Goal: Complete application form

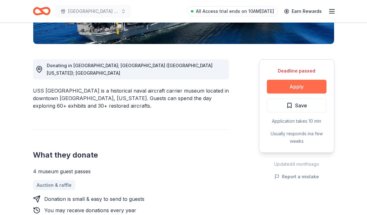
scroll to position [147, 0]
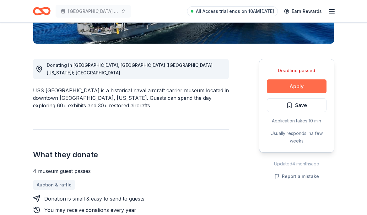
click at [305, 85] on button "Apply" at bounding box center [297, 87] width 60 height 14
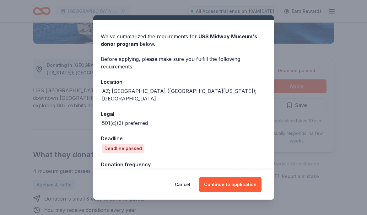
scroll to position [21, 0]
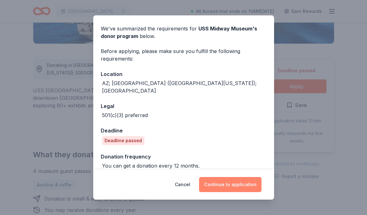
click at [226, 185] on button "Continue to application" at bounding box center [230, 184] width 63 height 15
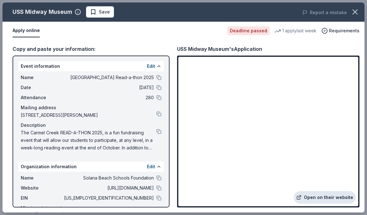
click at [311, 198] on link "Open on their website" at bounding box center [325, 197] width 62 height 13
click at [248, 32] on div "Deadline passed" at bounding box center [249, 30] width 42 height 9
click at [297, 31] on div "1 apply last week" at bounding box center [296, 31] width 42 height 8
click at [330, 32] on div "Requirements" at bounding box center [341, 31] width 38 height 8
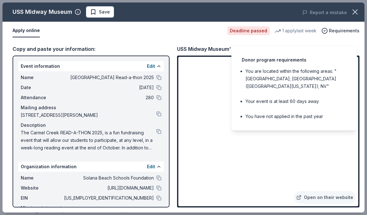
click at [121, 43] on div "Copy and paste your information: Event information Edit Name Carmel Creek Eleme…" at bounding box center [184, 126] width 362 height 173
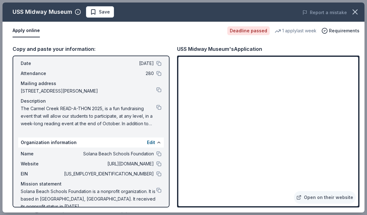
scroll to position [43, 0]
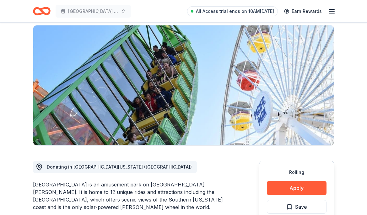
scroll to position [46, 0]
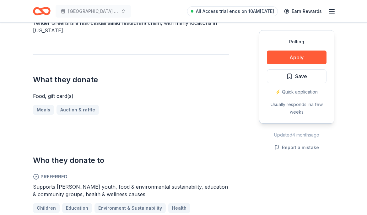
scroll to position [207, 0]
click at [297, 60] on button "Apply" at bounding box center [297, 58] width 60 height 14
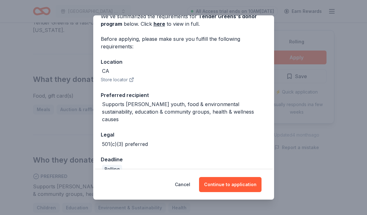
scroll to position [37, 0]
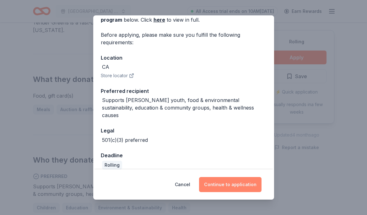
click at [219, 188] on button "Continue to application" at bounding box center [230, 184] width 63 height 15
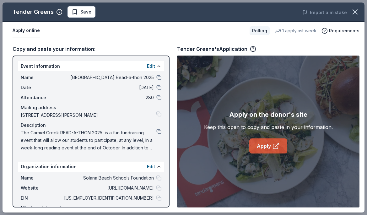
click at [265, 148] on link "Apply" at bounding box center [269, 146] width 38 height 15
click at [343, 32] on span "Requirements" at bounding box center [344, 31] width 30 height 8
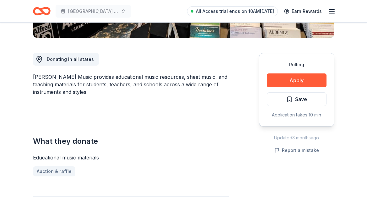
scroll to position [153, 0]
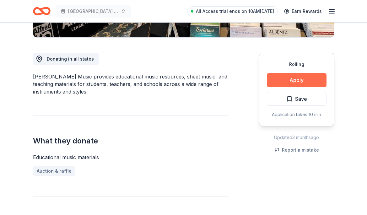
click at [290, 84] on button "Apply" at bounding box center [297, 80] width 60 height 14
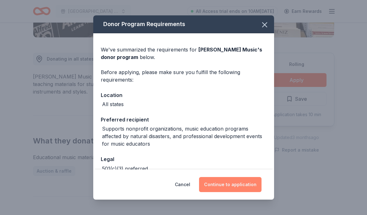
click at [232, 186] on button "Continue to application" at bounding box center [230, 184] width 63 height 15
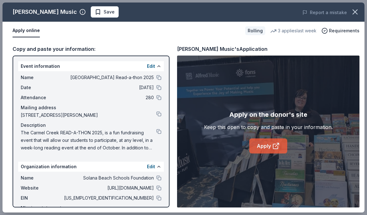
click at [265, 146] on link "Apply" at bounding box center [269, 146] width 38 height 15
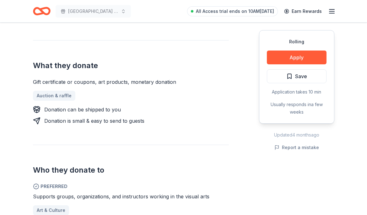
scroll to position [223, 0]
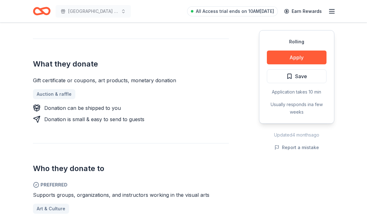
click at [45, 12] on icon "Home" at bounding box center [42, 11] width 18 height 15
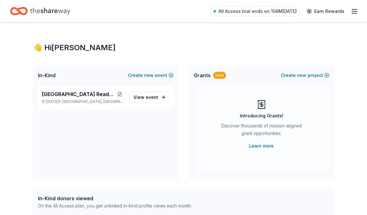
click at [43, 11] on icon "Home" at bounding box center [50, 11] width 40 height 13
click at [146, 98] on span "View event" at bounding box center [146, 98] width 25 height 8
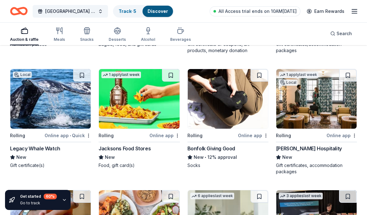
scroll to position [897, 0]
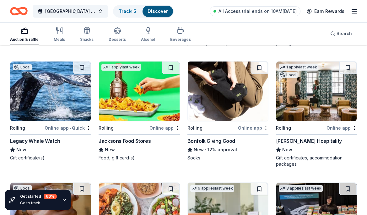
click at [48, 140] on div "Legacy Whale Watch" at bounding box center [35, 141] width 50 height 8
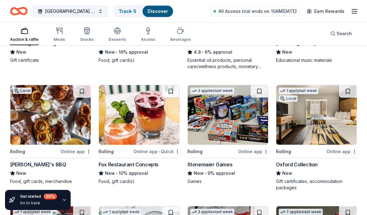
scroll to position [1096, 0]
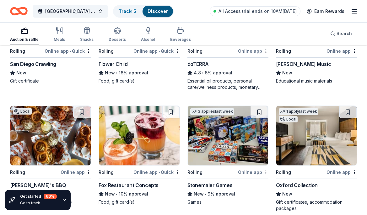
click at [45, 139] on img at bounding box center [50, 136] width 80 height 60
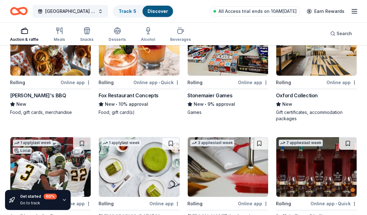
scroll to position [1189, 0]
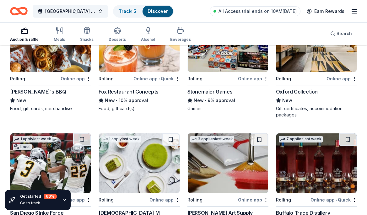
click at [225, 63] on img at bounding box center [228, 42] width 80 height 60
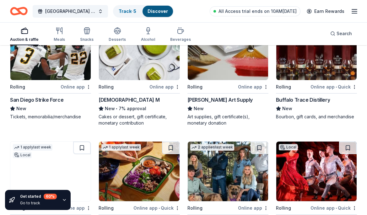
scroll to position [1303, 0]
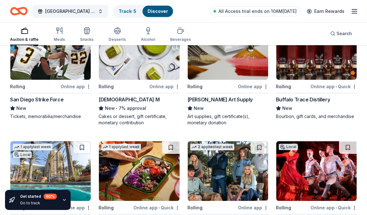
click at [144, 63] on img at bounding box center [139, 50] width 80 height 60
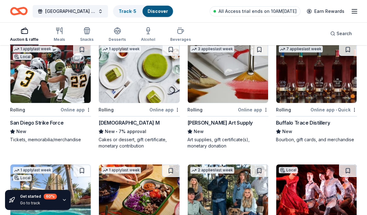
scroll to position [1274, 0]
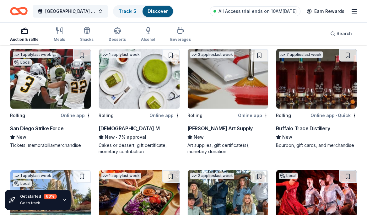
click at [41, 86] on img at bounding box center [50, 79] width 80 height 60
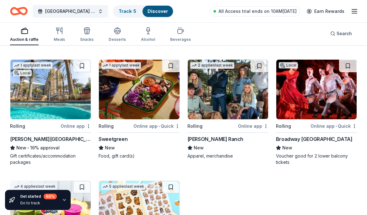
scroll to position [1385, 0]
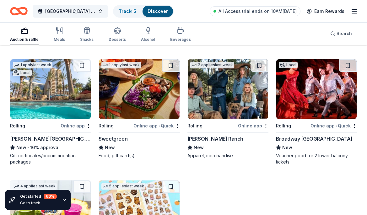
click at [313, 78] on img at bounding box center [317, 89] width 80 height 60
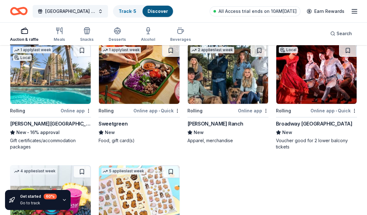
scroll to position [1402, 0]
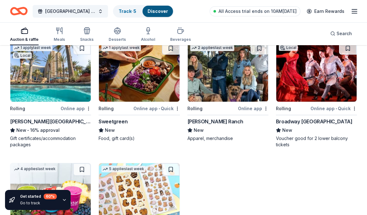
click at [129, 75] on img at bounding box center [139, 72] width 80 height 60
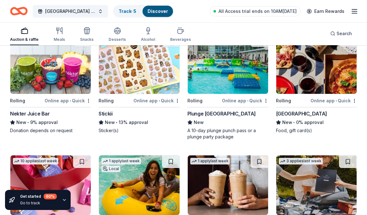
scroll to position [1532, 0]
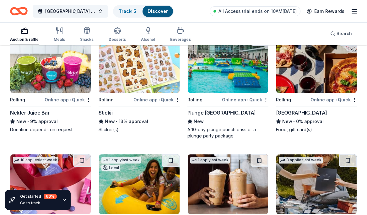
click at [61, 77] on img at bounding box center [50, 63] width 80 height 60
click at [223, 62] on img at bounding box center [228, 63] width 80 height 60
click at [325, 79] on img at bounding box center [317, 63] width 80 height 60
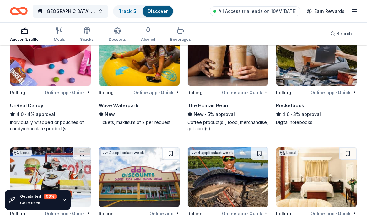
scroll to position [1661, 0]
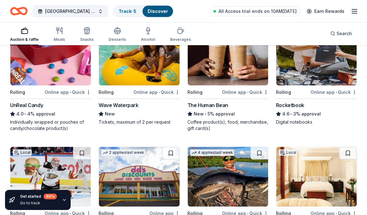
click at [144, 61] on img at bounding box center [139, 56] width 80 height 60
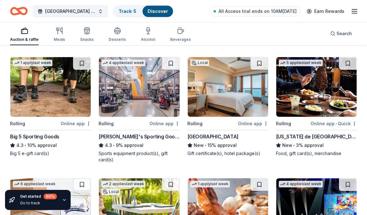
scroll to position [1875, 0]
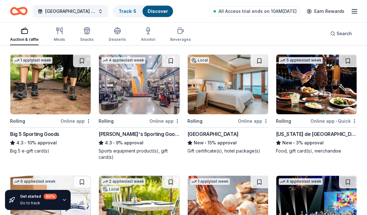
click at [127, 87] on img at bounding box center [139, 85] width 80 height 60
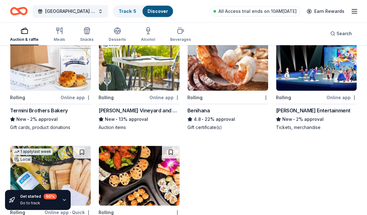
scroll to position [2020, 0]
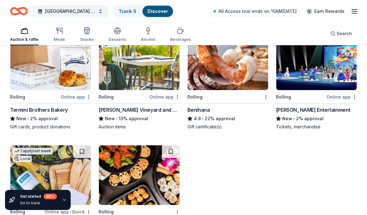
click at [238, 60] on img at bounding box center [228, 60] width 80 height 60
click at [327, 72] on img at bounding box center [317, 60] width 80 height 60
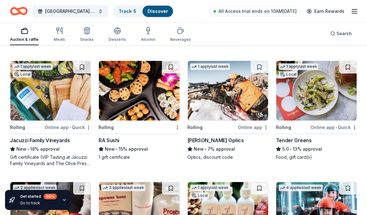
scroll to position [2104, 0]
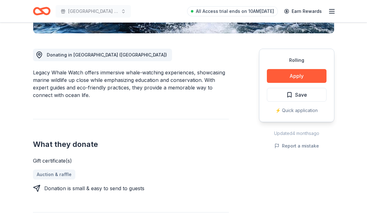
scroll to position [159, 0]
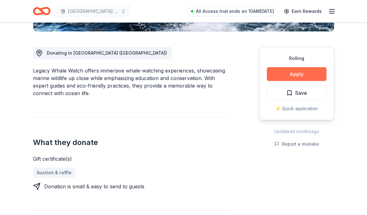
click at [293, 77] on button "Apply" at bounding box center [297, 74] width 60 height 14
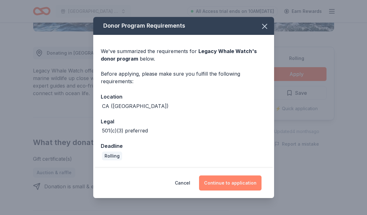
click at [214, 182] on button "Continue to application" at bounding box center [230, 183] width 63 height 15
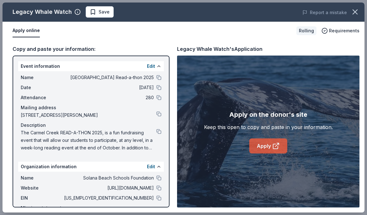
click at [267, 146] on link "Apply" at bounding box center [269, 146] width 38 height 15
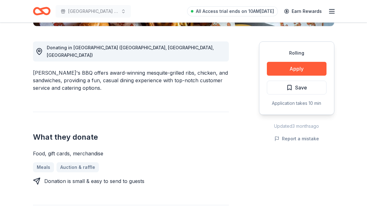
scroll to position [166, 0]
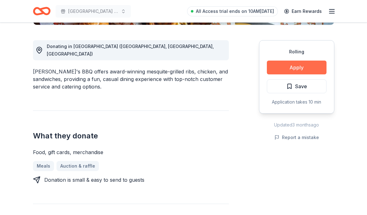
click at [297, 68] on button "Apply" at bounding box center [297, 68] width 60 height 14
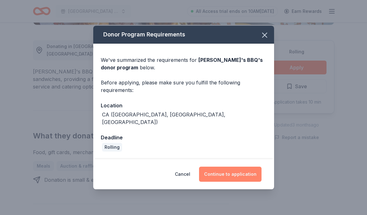
click at [243, 170] on button "Continue to application" at bounding box center [230, 174] width 63 height 15
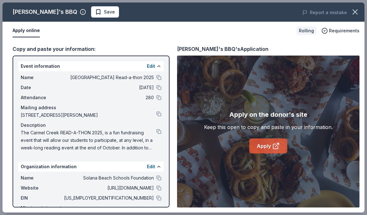
click at [269, 146] on link "Apply" at bounding box center [269, 146] width 38 height 15
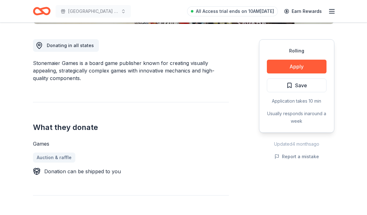
scroll to position [168, 0]
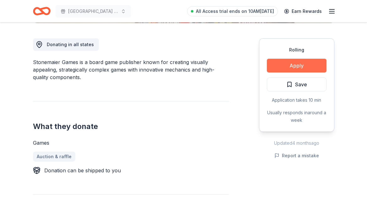
click at [302, 66] on button "Apply" at bounding box center [297, 66] width 60 height 14
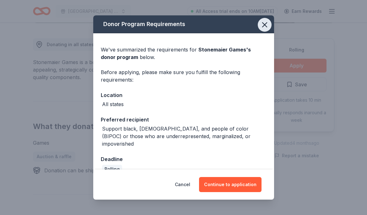
click at [265, 22] on icon "button" at bounding box center [265, 24] width 9 height 9
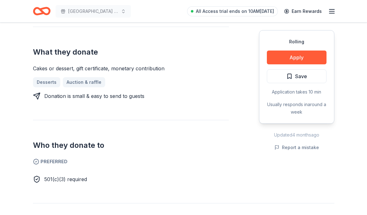
scroll to position [252, 0]
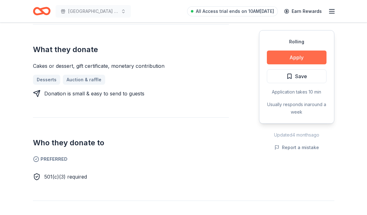
click at [308, 58] on button "Apply" at bounding box center [297, 58] width 60 height 14
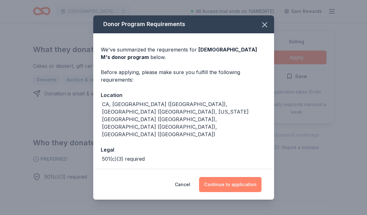
click at [242, 185] on button "Continue to application" at bounding box center [230, 184] width 63 height 15
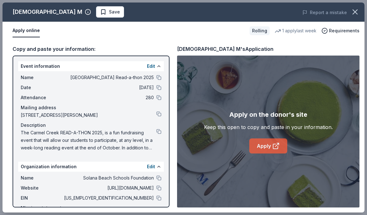
click at [270, 144] on link "Apply" at bounding box center [269, 146] width 38 height 15
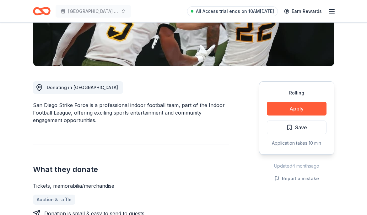
scroll to position [124, 0]
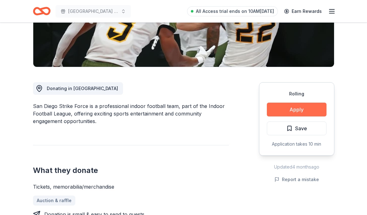
click at [297, 107] on button "Apply" at bounding box center [297, 110] width 60 height 14
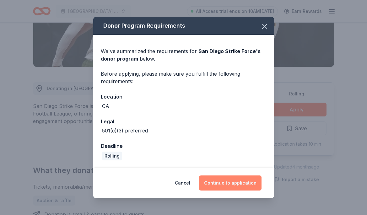
click at [235, 183] on button "Continue to application" at bounding box center [230, 183] width 63 height 15
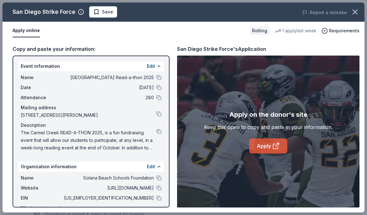
click at [269, 145] on link "Apply" at bounding box center [269, 146] width 38 height 15
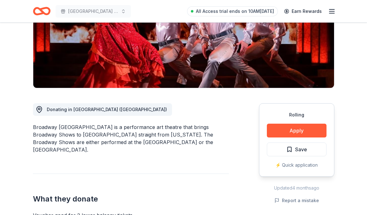
scroll to position [103, 0]
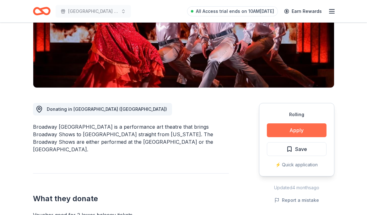
click at [289, 127] on button "Apply" at bounding box center [297, 131] width 60 height 14
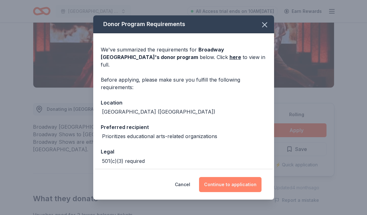
click at [238, 189] on button "Continue to application" at bounding box center [230, 184] width 63 height 15
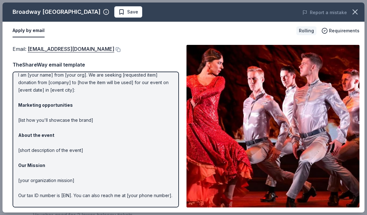
scroll to position [49, 0]
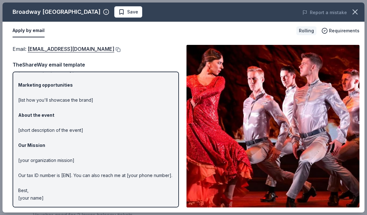
click at [114, 49] on button at bounding box center [117, 49] width 6 height 5
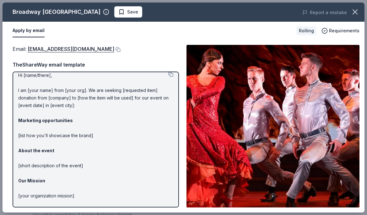
scroll to position [7, 0]
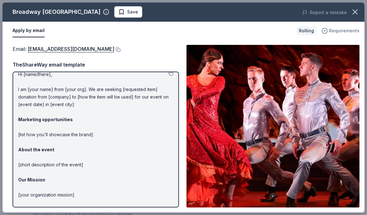
click at [347, 32] on span "Requirements" at bounding box center [344, 31] width 30 height 8
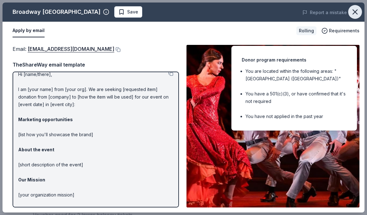
click at [356, 13] on icon "button" at bounding box center [355, 12] width 4 height 4
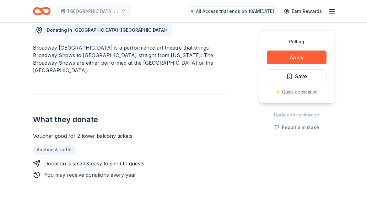
scroll to position [184, 0]
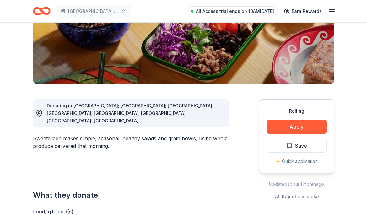
scroll to position [108, 0]
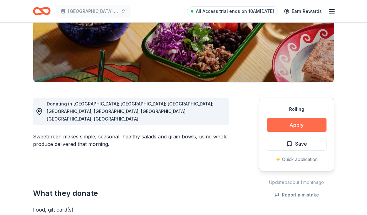
click at [303, 124] on button "Apply" at bounding box center [297, 125] width 60 height 14
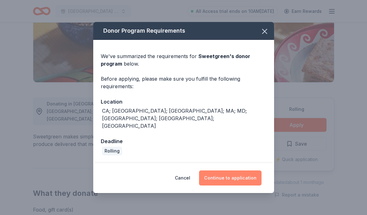
click at [231, 171] on button "Continue to application" at bounding box center [230, 178] width 63 height 15
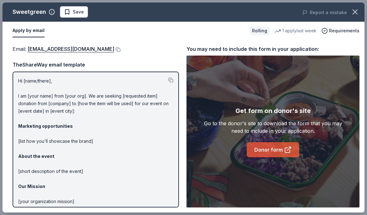
click at [276, 152] on link "Donor form" at bounding box center [273, 149] width 52 height 15
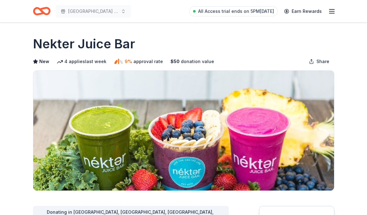
click at [233, 63] on div "New 4 applies last week 9% approval rate $ 50 donation value Share" at bounding box center [184, 61] width 302 height 13
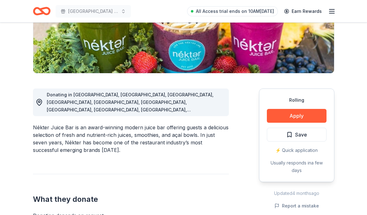
scroll to position [118, 0]
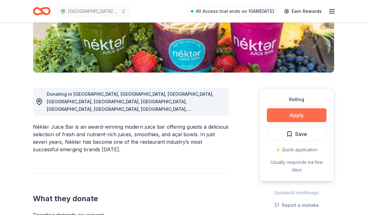
click at [302, 115] on button "Apply" at bounding box center [297, 115] width 60 height 14
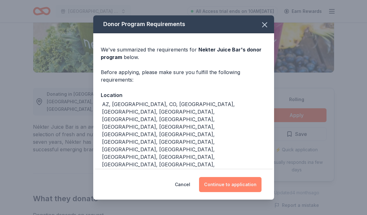
click at [222, 178] on button "Continue to application" at bounding box center [230, 184] width 63 height 15
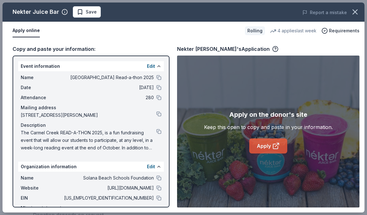
click at [268, 144] on link "Apply" at bounding box center [269, 146] width 38 height 15
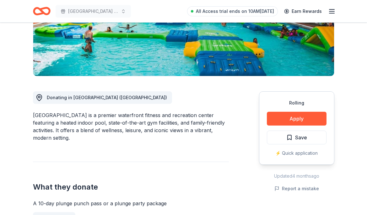
scroll to position [121, 0]
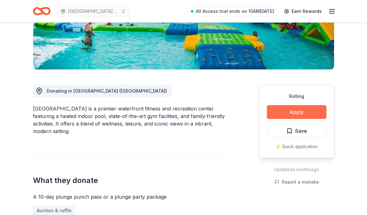
click at [279, 112] on button "Apply" at bounding box center [297, 112] width 60 height 14
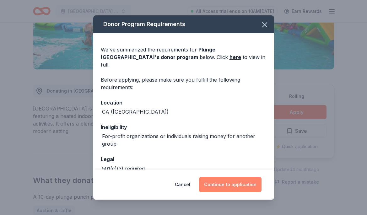
click at [227, 181] on button "Continue to application" at bounding box center [230, 184] width 63 height 15
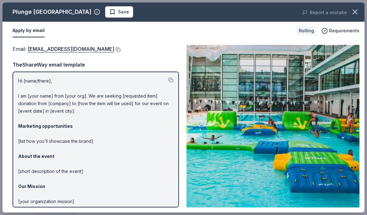
click at [114, 50] on button at bounding box center [117, 49] width 6 height 5
click at [338, 30] on span "Requirements" at bounding box center [344, 31] width 30 height 8
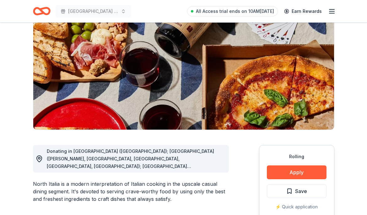
scroll to position [63, 0]
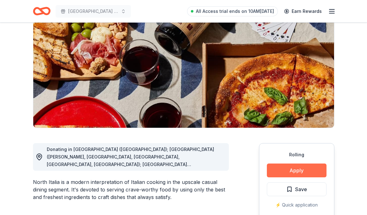
click at [291, 169] on button "Apply" at bounding box center [297, 171] width 60 height 14
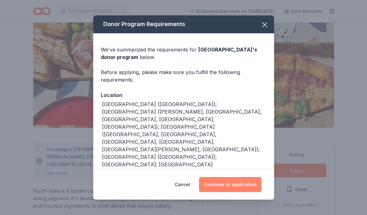
click at [219, 181] on button "Continue to application" at bounding box center [230, 184] width 63 height 15
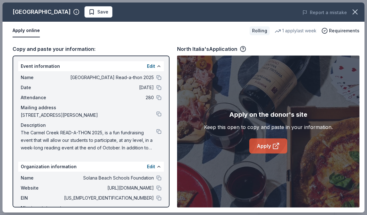
click at [263, 148] on link "Apply" at bounding box center [269, 146] width 38 height 15
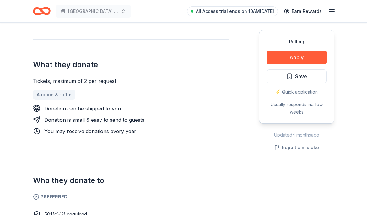
scroll to position [220, 0]
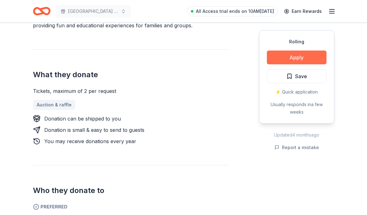
click at [291, 61] on button "Apply" at bounding box center [297, 58] width 60 height 14
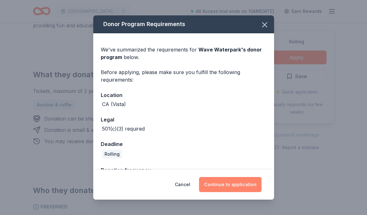
click at [228, 188] on button "Continue to application" at bounding box center [230, 184] width 63 height 15
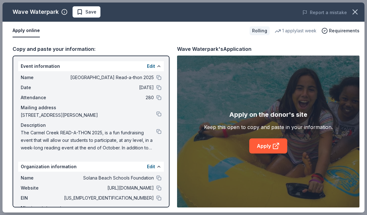
click at [264, 154] on div "Apply on the donor's site Keep this open to copy and paste in your information.…" at bounding box center [268, 132] width 183 height 152
click at [267, 146] on link "Apply" at bounding box center [269, 146] width 38 height 15
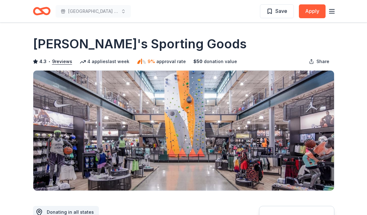
scroll to position [90, 0]
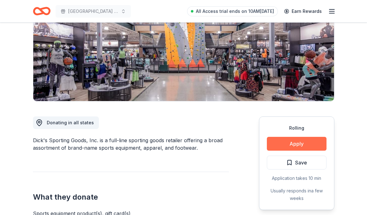
click at [293, 143] on button "Apply" at bounding box center [297, 144] width 60 height 14
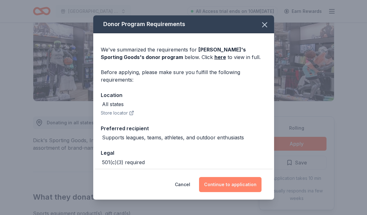
click at [224, 185] on button "Continue to application" at bounding box center [230, 184] width 63 height 15
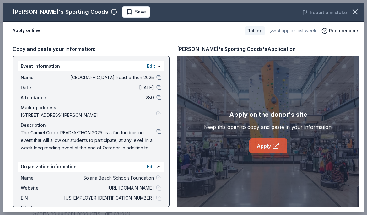
click at [267, 144] on link "Apply" at bounding box center [269, 146] width 38 height 15
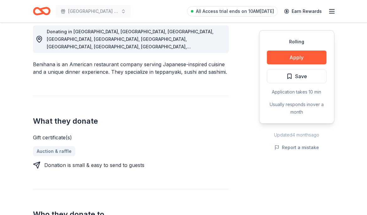
scroll to position [179, 0]
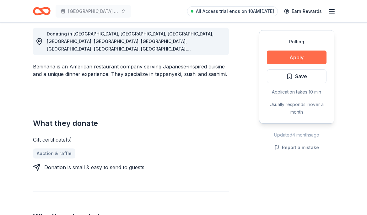
click at [294, 58] on button "Apply" at bounding box center [297, 58] width 60 height 14
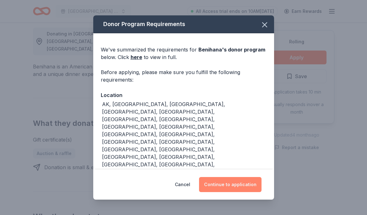
click at [223, 188] on button "Continue to application" at bounding box center [230, 184] width 63 height 15
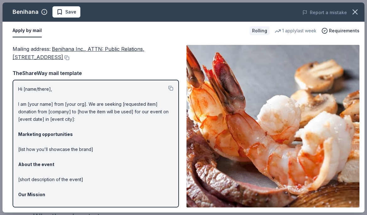
drag, startPoint x: 52, startPoint y: 47, endPoint x: 111, endPoint y: 62, distance: 61.1
click at [111, 62] on div "Mailing address : Benihana Inc., ATTN: Public Relations, 21500 Biscayne Blvd., …" at bounding box center [96, 126] width 167 height 163
click at [346, 27] on span "Requirements" at bounding box center [344, 31] width 30 height 8
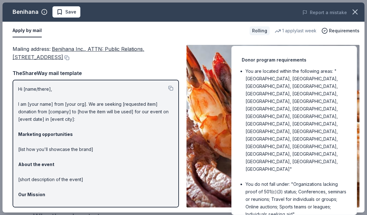
click at [133, 60] on div "Mailing address : Benihana Inc., ATTN: Public Relations, 21500 Biscayne Blvd., …" at bounding box center [96, 53] width 167 height 17
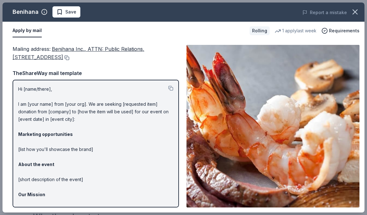
click at [69, 58] on button at bounding box center [66, 57] width 6 height 5
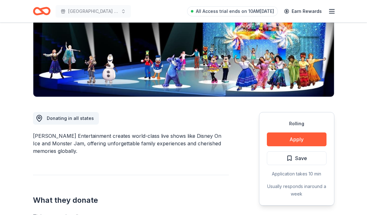
scroll to position [174, 0]
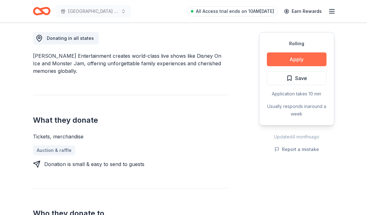
click at [301, 61] on button "Apply" at bounding box center [297, 59] width 60 height 14
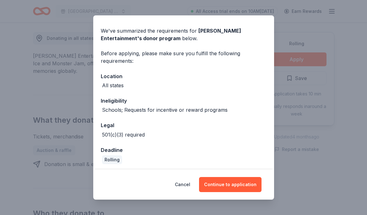
scroll to position [21, 0]
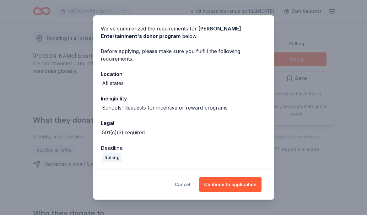
click at [183, 182] on button "Cancel" at bounding box center [182, 184] width 15 height 15
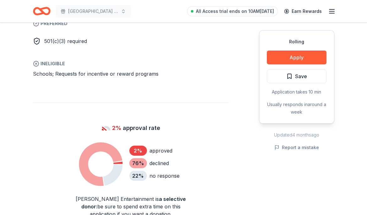
scroll to position [382, 0]
